Goal: Check status

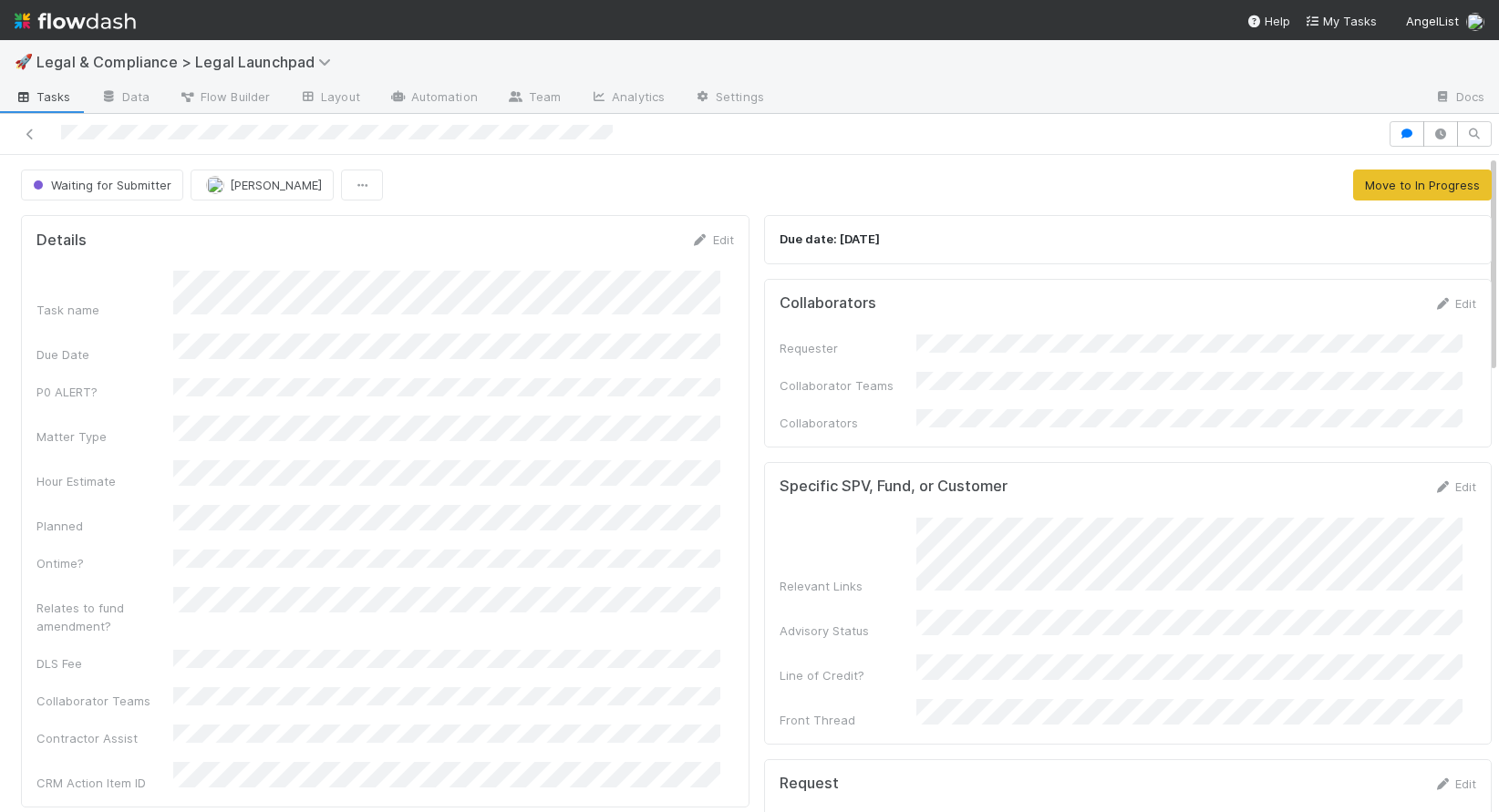
click at [1070, 107] on div at bounding box center [1099, 99] width 641 height 30
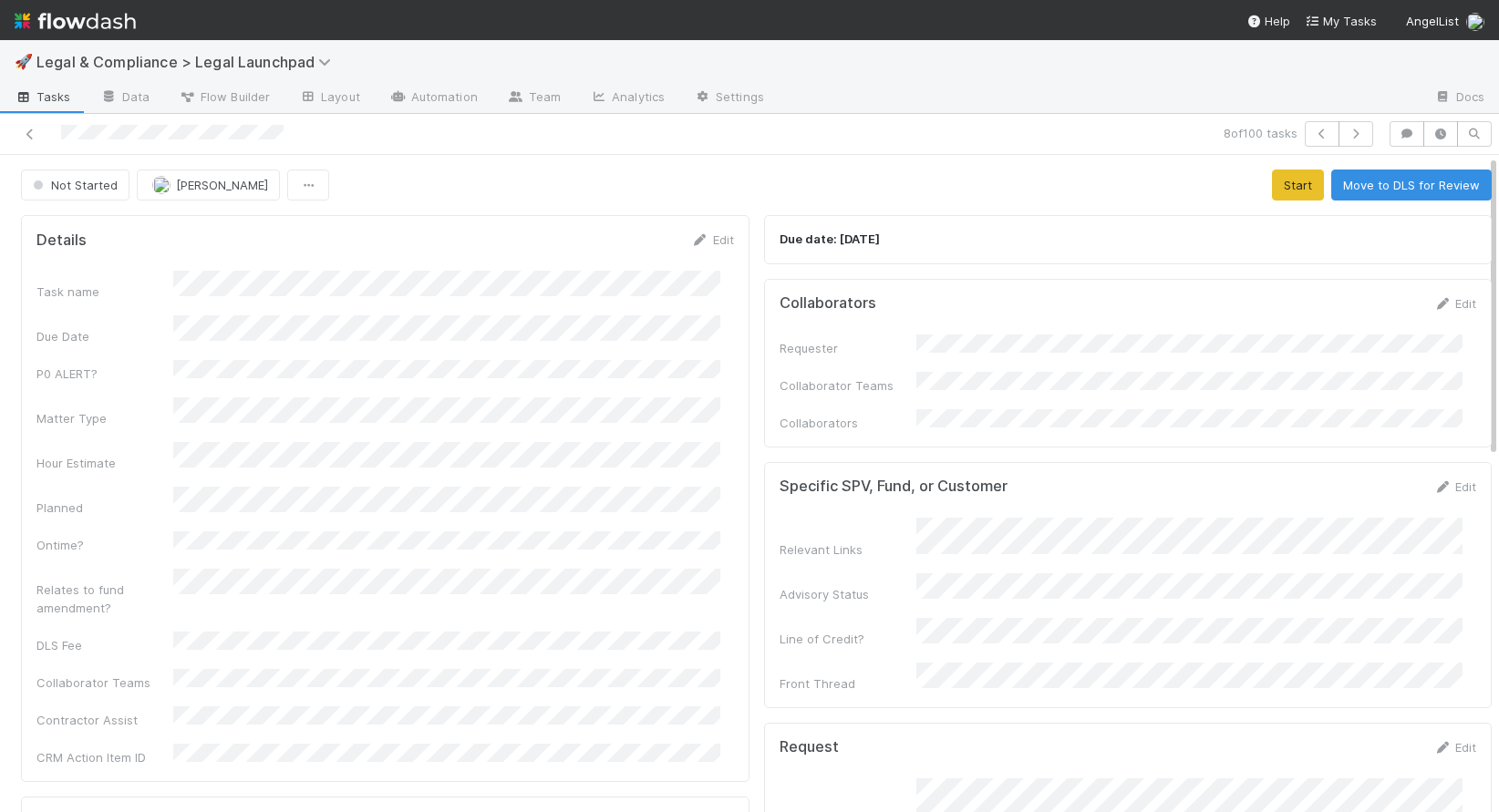
click at [61, 134] on div at bounding box center [351, 134] width 690 height 26
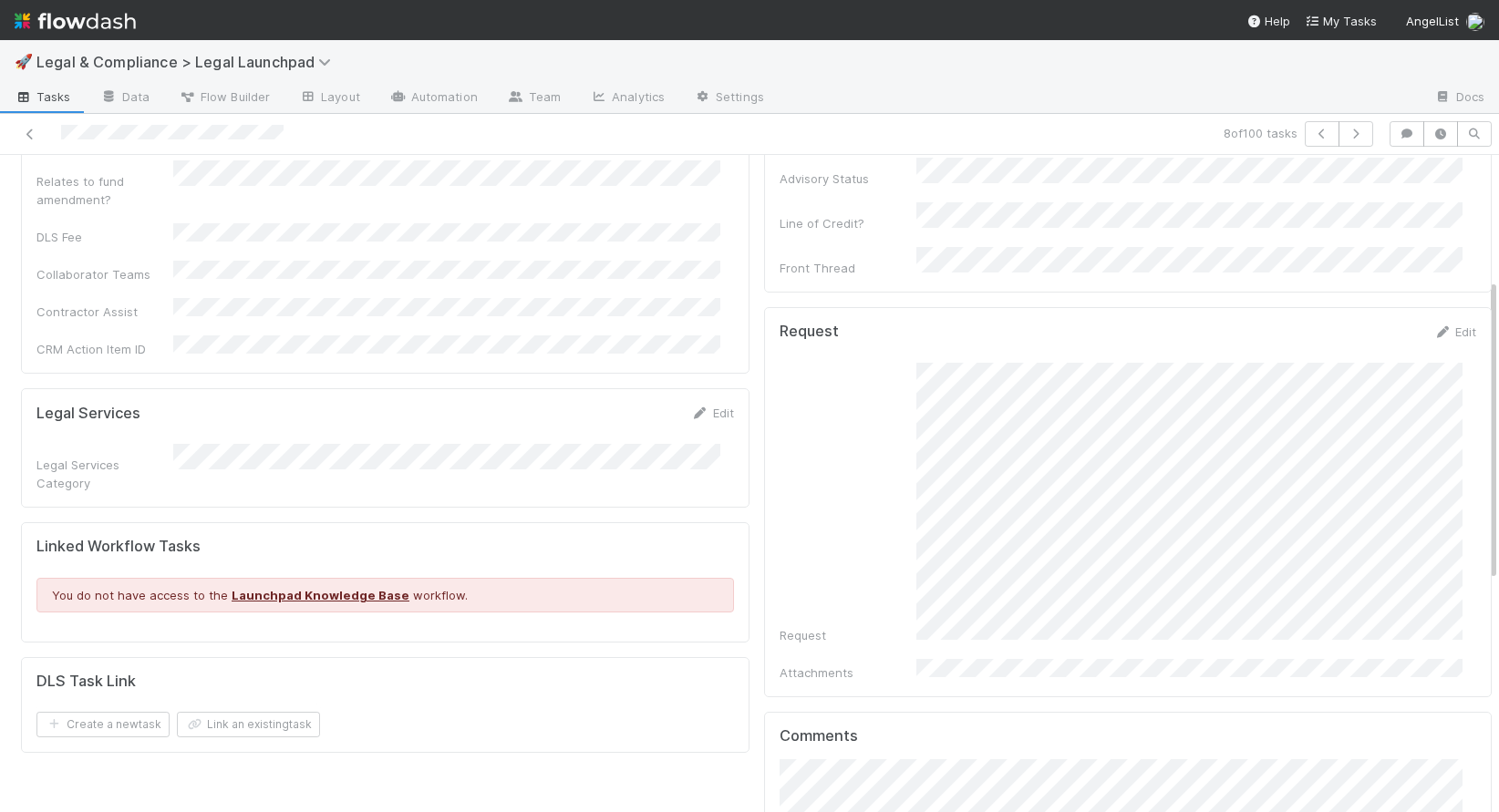
scroll to position [615, 0]
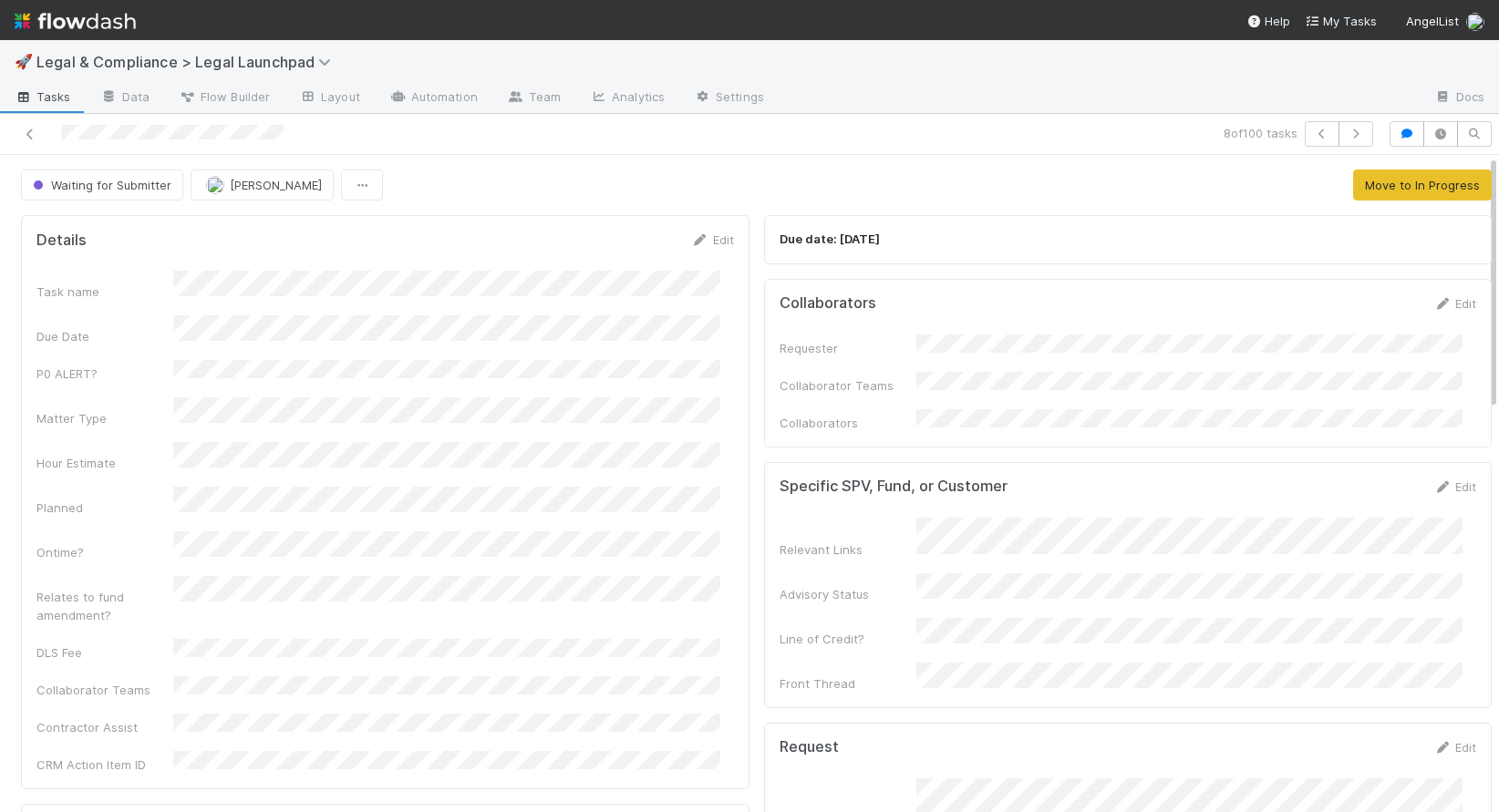
drag, startPoint x: 611, startPoint y: 167, endPoint x: 592, endPoint y: 156, distance: 22.0
